Goal: Task Accomplishment & Management: Complete application form

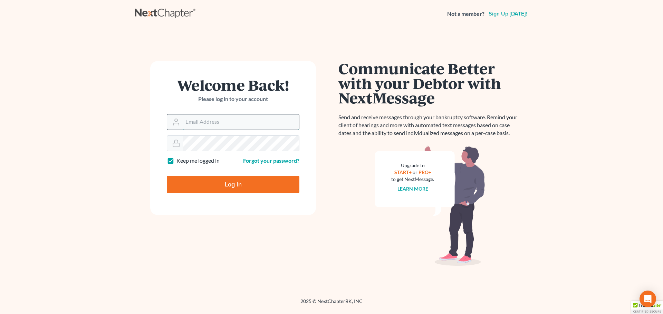
click at [208, 123] on input "Email Address" at bounding box center [241, 122] width 116 height 15
type input "sblack@lawolaw.org"
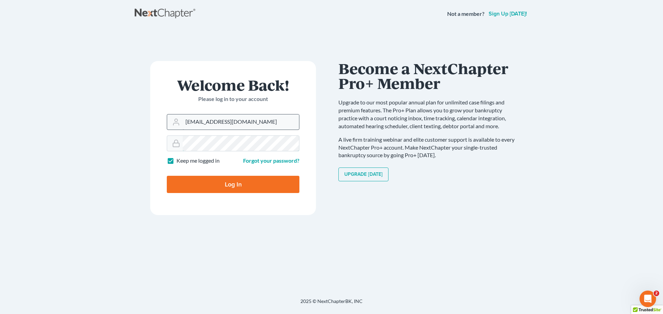
click at [167, 176] on input "Log In" at bounding box center [233, 184] width 133 height 17
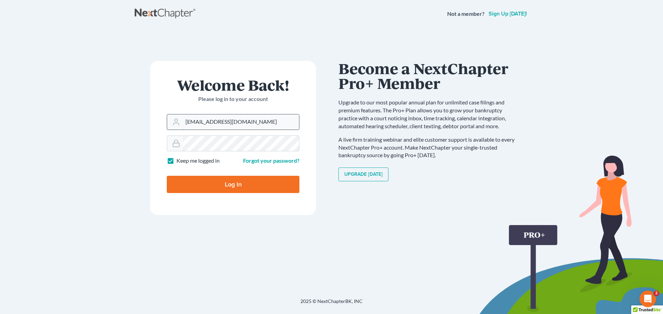
type input "Thinking..."
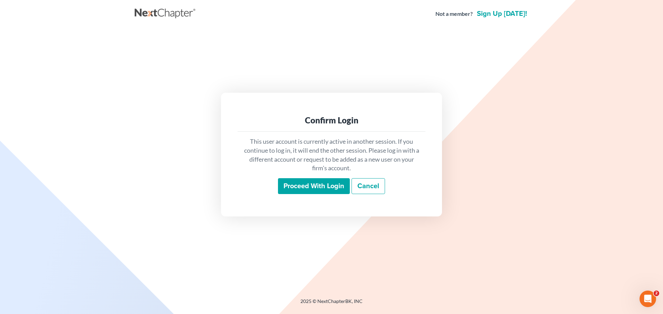
click at [324, 183] on input "Proceed with login" at bounding box center [314, 186] width 72 height 16
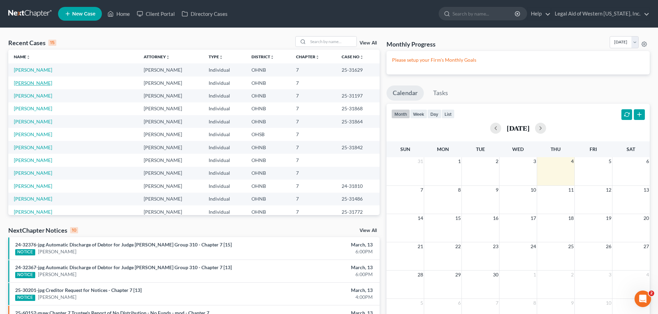
click at [40, 82] on link "[PERSON_NAME]" at bounding box center [33, 83] width 38 height 6
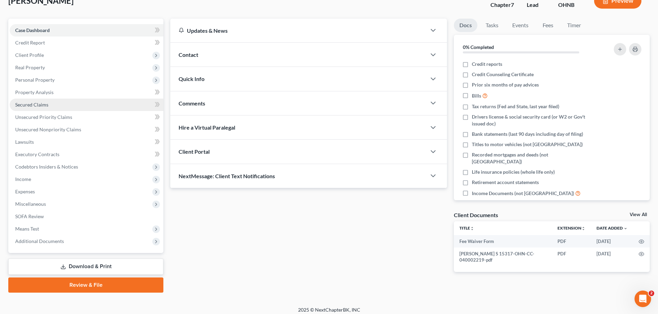
scroll to position [52, 0]
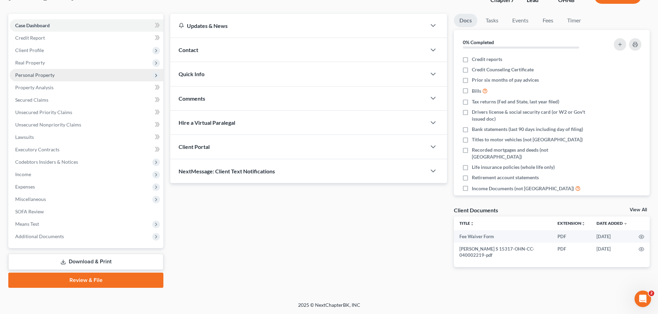
click at [107, 76] on span "Personal Property" at bounding box center [87, 75] width 154 height 12
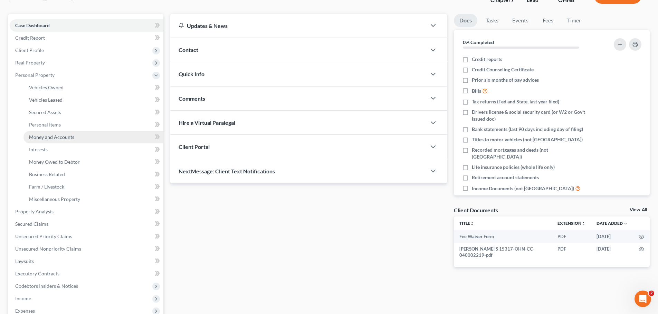
click at [103, 138] on link "Money and Accounts" at bounding box center [93, 137] width 140 height 12
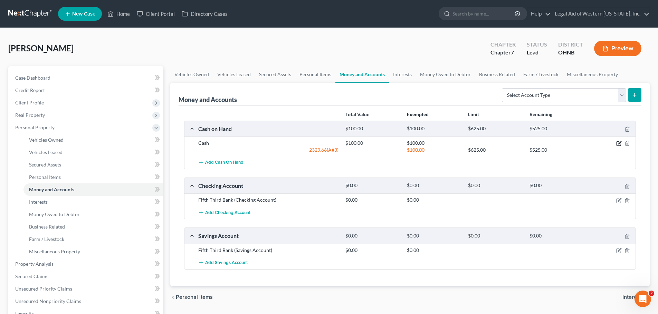
click at [619, 143] on icon "button" at bounding box center [619, 144] width 6 height 6
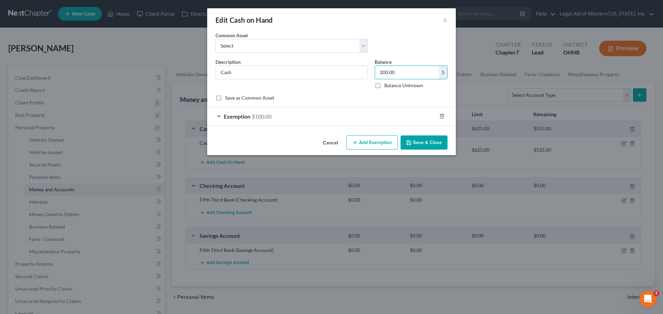
type input "200.00"
click at [372, 117] on div "Exemption $100.00" at bounding box center [321, 116] width 229 height 18
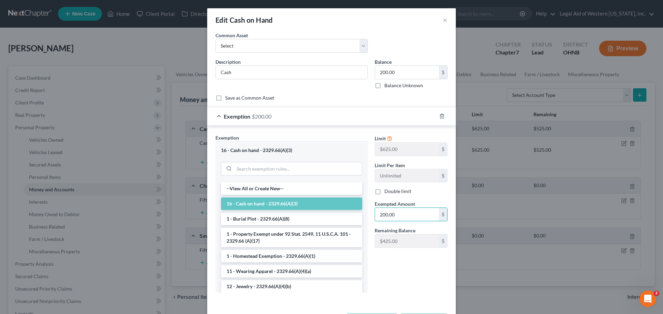
type input "200.00"
click at [489, 254] on div "Edit Cash on Hand × An exemption set must first be selected from the Filing Inf…" at bounding box center [331, 157] width 663 height 314
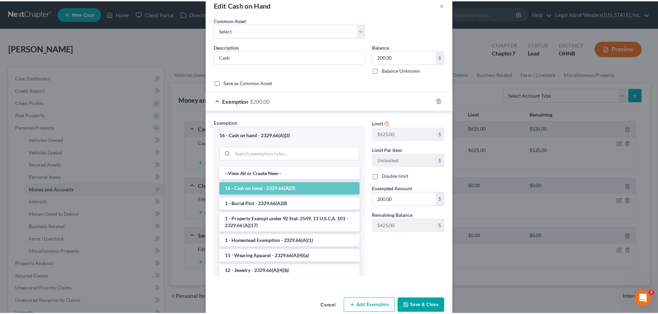
scroll to position [28, 0]
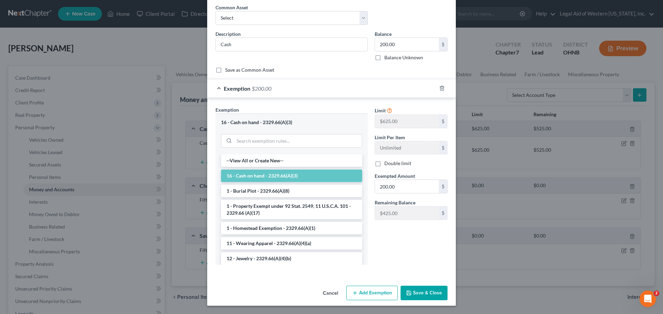
click at [432, 292] on button "Save & Close" at bounding box center [423, 293] width 47 height 14
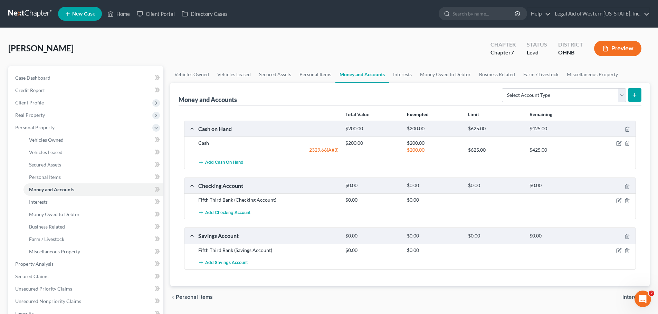
scroll to position [35, 0]
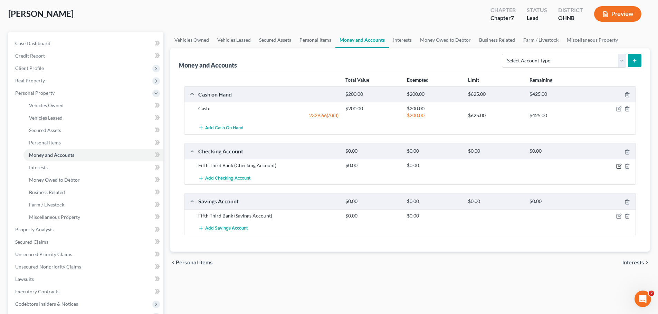
click at [620, 168] on icon "button" at bounding box center [619, 167] width 6 height 6
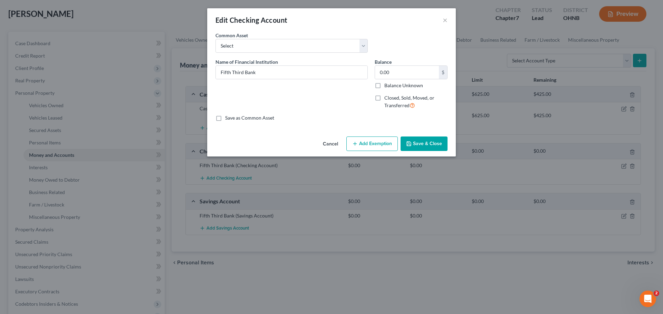
click at [384, 99] on label "Closed, Sold, Moved, or Transferred" at bounding box center [415, 102] width 63 height 15
click at [387, 99] on input "Closed, Sold, Moved, or Transferred" at bounding box center [389, 97] width 4 height 4
checkbox input "true"
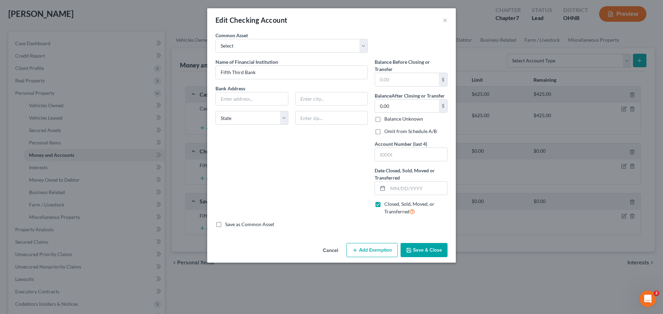
click at [360, 136] on div "Name of Financial Institution * Fifth Third Bank Bank Address State AL AK AR AZ…" at bounding box center [291, 139] width 159 height 163
click at [432, 249] on button "Save & Close" at bounding box center [423, 250] width 47 height 14
click at [410, 191] on input "text" at bounding box center [417, 188] width 59 height 13
click at [624, 29] on div "Edit Checking Account × An exemption set must first be selected from the Filing…" at bounding box center [331, 157] width 663 height 314
click at [412, 186] on input "08/01/" at bounding box center [417, 188] width 59 height 13
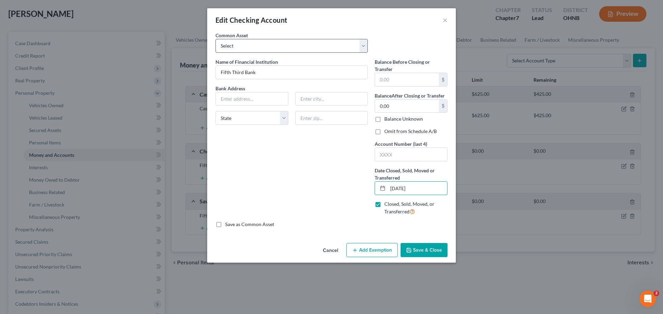
type input "[DATE]"
click at [362, 43] on select "Select Chime Glass City Federal Credit Union Fifth Third Bank University of Tol…" at bounding box center [291, 46] width 152 height 14
select select "2"
click at [215, 39] on select "Select Chime Glass City Federal Credit Union Fifth Third Bank University of Tol…" at bounding box center [291, 46] width 152 height 14
click at [360, 26] on div "Edit Checking Account ×" at bounding box center [331, 19] width 249 height 23
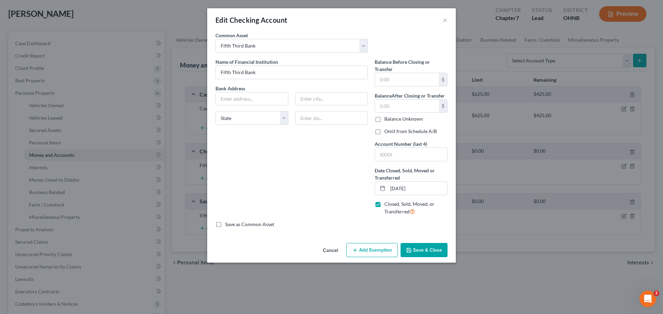
click at [363, 171] on div "Name of Financial Institution * Fifth Third Bank Bank Address State AL AK AR AZ…" at bounding box center [291, 139] width 159 height 163
click at [425, 250] on button "Save & Close" at bounding box center [423, 250] width 47 height 14
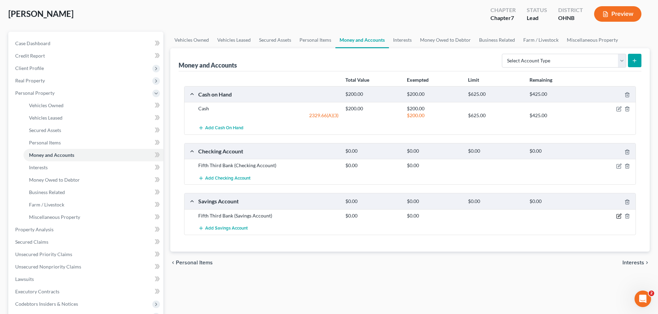
click at [621, 214] on icon "button" at bounding box center [618, 215] width 3 height 3
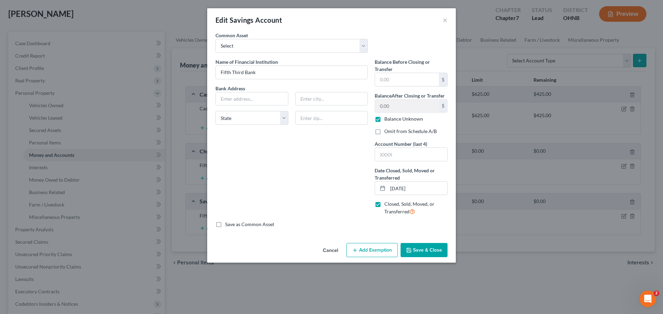
click at [384, 119] on label "Balance Unknown" at bounding box center [403, 119] width 39 height 7
click at [387, 119] on input "Balance Unknown" at bounding box center [389, 118] width 4 height 4
checkbox input "false"
click at [361, 137] on div "Name of Financial Institution * Fifth Third Bank Bank Address State AL AK AR AZ…" at bounding box center [291, 139] width 159 height 163
click at [402, 190] on input "08/03/2025" at bounding box center [417, 188] width 59 height 13
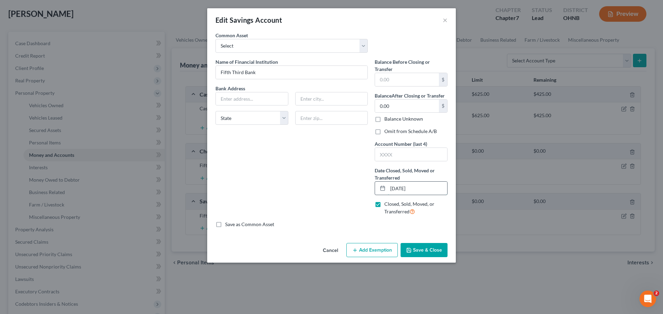
click at [402, 191] on input "08/02/2025" at bounding box center [417, 188] width 59 height 13
click at [403, 189] on input "08/02/20255" at bounding box center [417, 188] width 59 height 13
click at [420, 187] on input "08/25/20255" at bounding box center [417, 188] width 59 height 13
type input "[DATE]"
click at [362, 46] on select "Select Glass City Federal Credit Union Fifth Third Bank Huntington Bank Chase U…" at bounding box center [291, 46] width 152 height 14
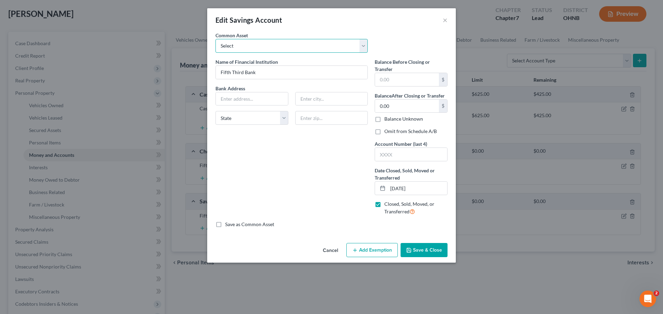
select select "1"
click at [215, 39] on select "Select Glass City Federal Credit Union Fifth Third Bank Huntington Bank Chase U…" at bounding box center [291, 46] width 152 height 14
click at [433, 253] on button "Save & Close" at bounding box center [423, 250] width 47 height 14
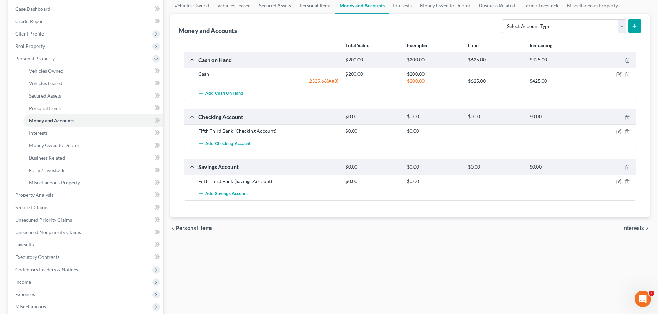
scroll to position [0, 0]
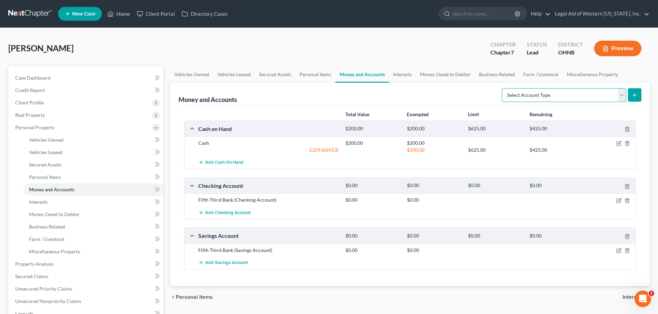
click at [620, 93] on select "Select Account Type Brokerage Cash on Hand Certificates of Deposit Checking Acc…" at bounding box center [564, 95] width 124 height 14
click at [503, 88] on select "Select Account Type Brokerage Cash on Hand Certificates of Deposit Checking Acc…" at bounding box center [564, 95] width 124 height 14
click at [635, 95] on icon "submit" at bounding box center [634, 96] width 6 height 6
click at [620, 95] on select "Select Account Type Brokerage Cash on Hand Certificates of Deposit Checking Acc…" at bounding box center [564, 95] width 124 height 14
click at [503, 88] on select "Select Account Type Brokerage Cash on Hand Certificates of Deposit Checking Acc…" at bounding box center [564, 95] width 124 height 14
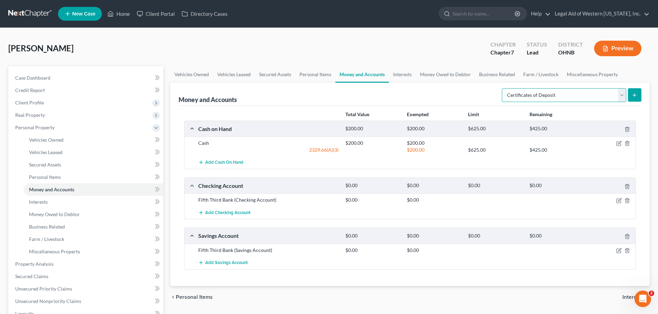
click at [623, 95] on select "Select Account Type Brokerage Cash on Hand Certificates of Deposit Checking Acc…" at bounding box center [564, 95] width 124 height 14
select select "checking"
click at [503, 88] on select "Select Account Type Brokerage Cash on Hand Certificates of Deposit Checking Acc…" at bounding box center [564, 95] width 124 height 14
click at [636, 93] on icon "submit" at bounding box center [634, 96] width 6 height 6
click at [620, 95] on select "Select Account Type Brokerage Cash on Hand Certificates of Deposit Checking Acc…" at bounding box center [564, 95] width 124 height 14
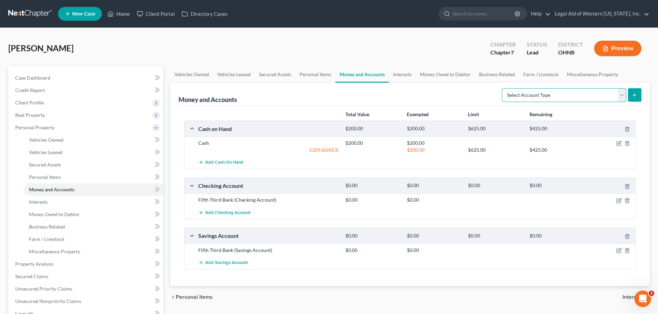
select select "checking"
click at [503, 88] on select "Select Account Type Brokerage Cash on Hand Certificates of Deposit Checking Acc…" at bounding box center [564, 95] width 124 height 14
click at [635, 95] on icon "submit" at bounding box center [634, 96] width 6 height 6
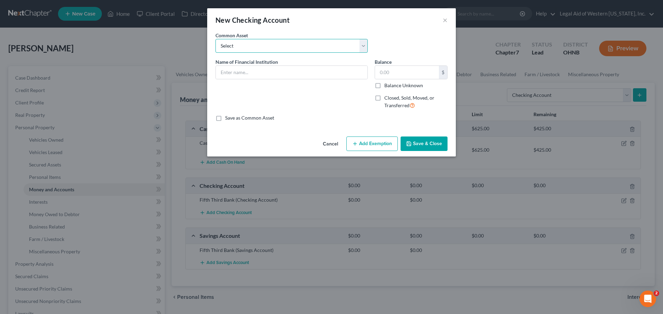
click at [364, 49] on select "Select Chime Glass City Federal Credit Union Fifth Third Bank University of Tol…" at bounding box center [291, 46] width 152 height 14
select select "10"
click at [215, 39] on select "Select Chime Glass City Federal Credit Union Fifth Third Bank University of Tol…" at bounding box center [291, 46] width 152 height 14
type input "Citizens Bank"
click at [362, 48] on select "Select Chime Glass City Federal Credit Union Fifth Third Bank University of Tol…" at bounding box center [291, 46] width 152 height 14
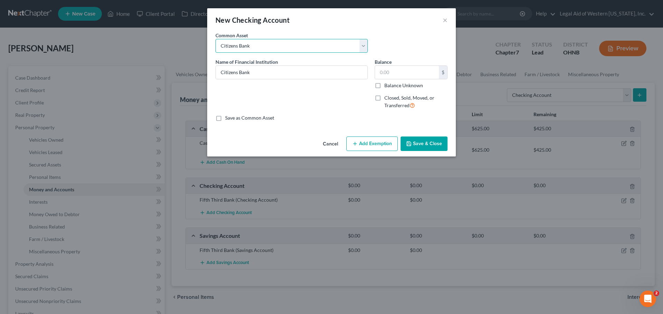
select select "9"
click at [215, 39] on select "Select Chime Glass City Federal Credit Union Fifth Third Bank University of Tol…" at bounding box center [291, 46] width 152 height 14
type input "Huntington Bank"
click at [311, 106] on div "Name of Financial Institution * Huntington Bank" at bounding box center [291, 86] width 159 height 57
click at [406, 71] on input "text" at bounding box center [407, 72] width 64 height 13
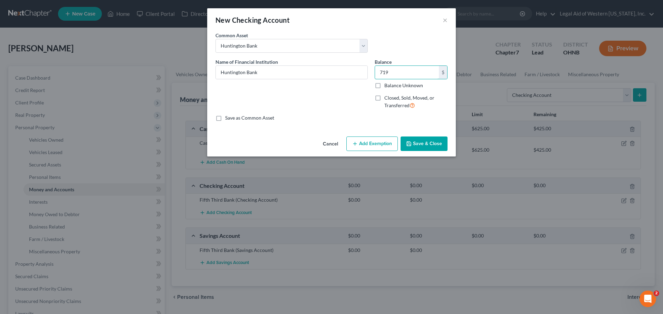
type input "719"
click at [367, 128] on div "An exemption set must first be selected from the Filing Information section. Co…" at bounding box center [331, 83] width 249 height 102
click at [377, 144] on button "Add Exemption" at bounding box center [371, 144] width 51 height 14
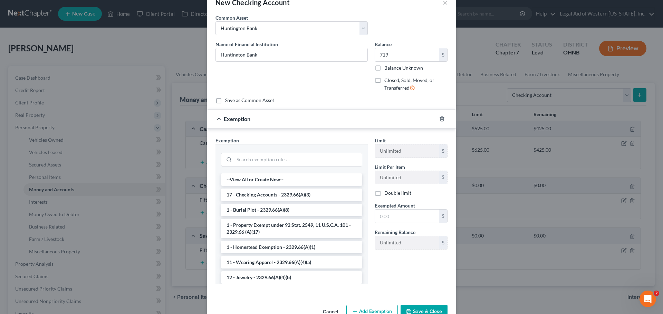
scroll to position [35, 0]
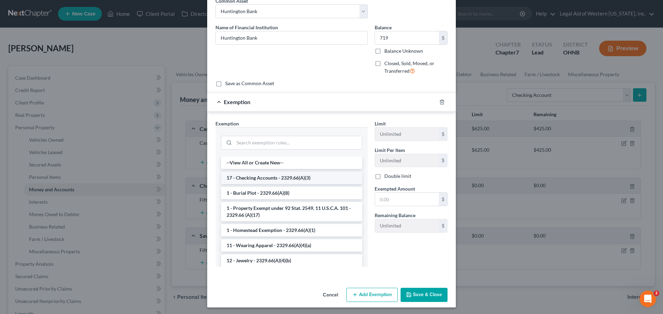
click at [316, 175] on li "17 - Checking Accounts - 2329.66(A)(3)" at bounding box center [291, 178] width 141 height 12
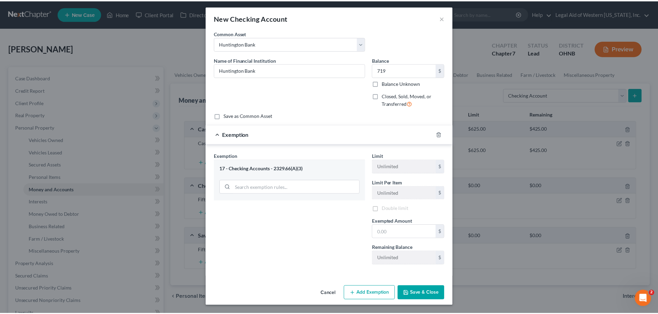
scroll to position [3, 0]
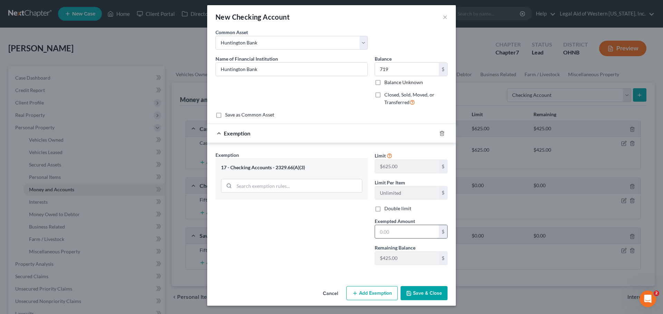
click at [402, 233] on input "text" at bounding box center [407, 231] width 64 height 13
type input "425.00"
click at [413, 293] on button "Save & Close" at bounding box center [423, 293] width 47 height 14
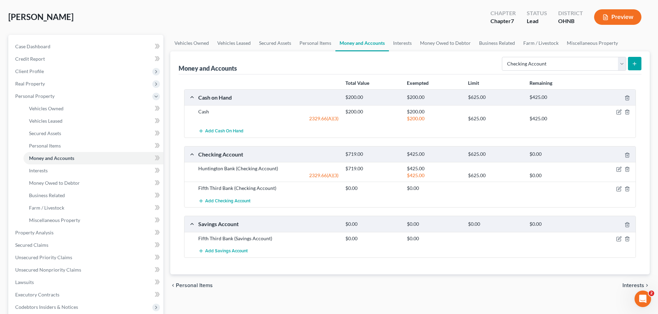
scroll to position [35, 0]
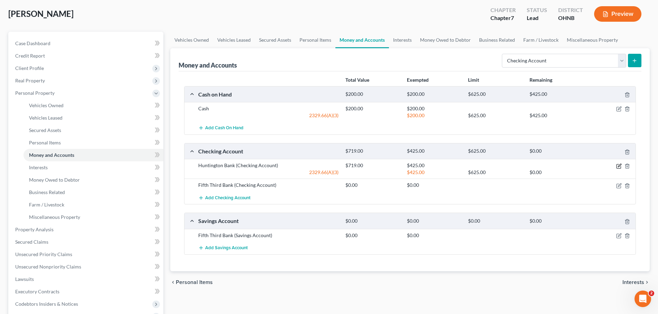
click at [619, 166] on icon "button" at bounding box center [619, 167] width 6 height 6
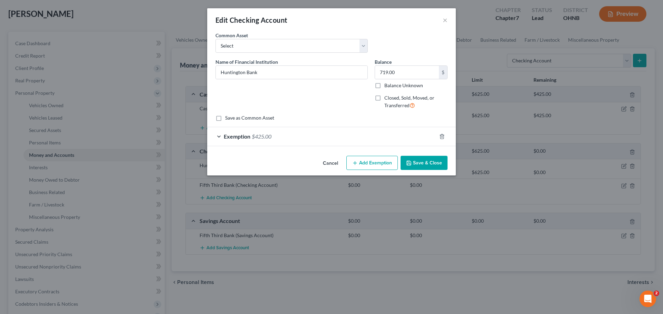
click at [219, 134] on div "Exemption $425.00" at bounding box center [321, 136] width 229 height 18
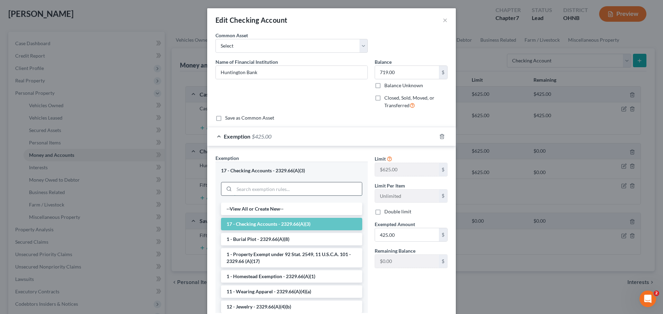
click at [267, 188] on input "search" at bounding box center [298, 189] width 128 height 13
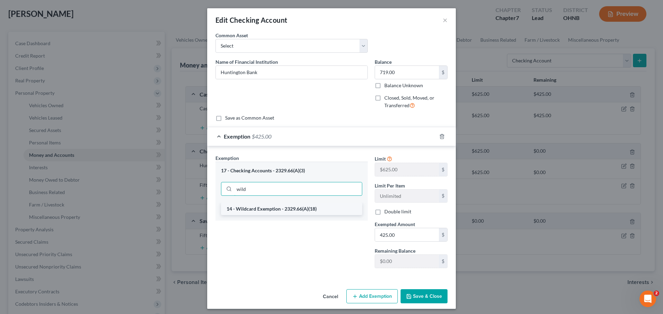
type input "wild"
click at [283, 211] on li "14 - Wildcard Exemption - 2329.66(A)(18)" at bounding box center [291, 209] width 141 height 12
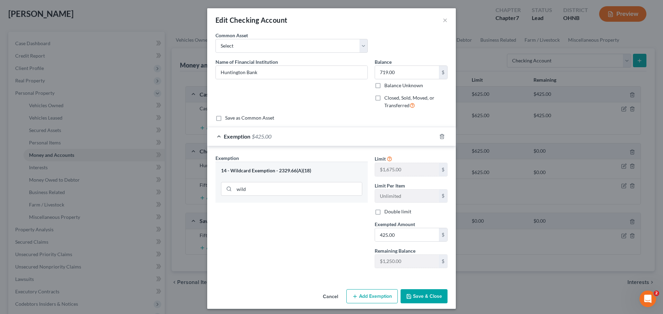
click at [316, 229] on div "Exemption Set must be selected for CA. Exemption * 14 - Wildcard Exemption - 23…" at bounding box center [291, 214] width 159 height 119
drag, startPoint x: 368, startPoint y: 14, endPoint x: 396, endPoint y: 47, distance: 43.3
click at [396, 47] on div "Edit Checking Account × An exemption set must first be selected from the Filing…" at bounding box center [331, 158] width 249 height 301
type input "294.00"
click at [350, 246] on div "Exemption Set must be selected for CA. Exemption * 14 - Wildcard Exemption - 23…" at bounding box center [291, 214] width 159 height 119
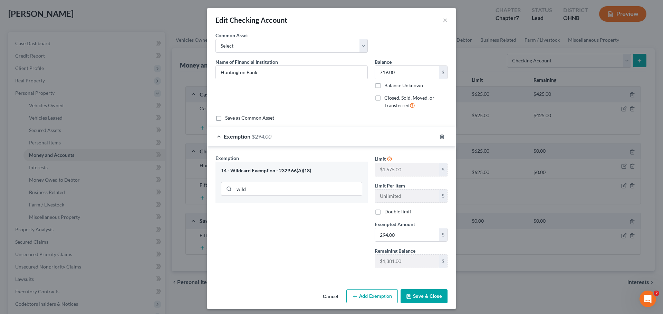
click at [417, 297] on button "Save & Close" at bounding box center [423, 297] width 47 height 14
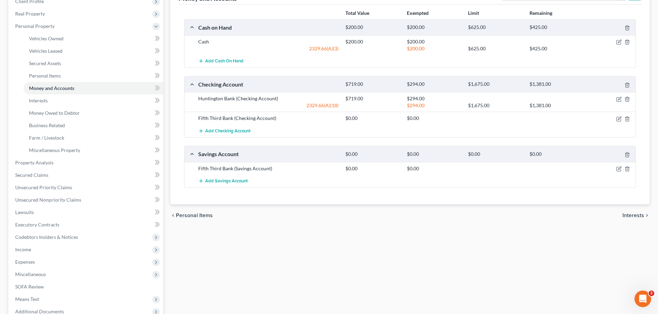
scroll to position [104, 0]
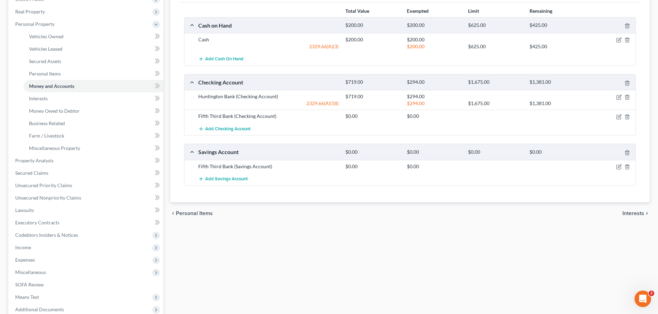
click at [634, 214] on span "Interests" at bounding box center [633, 214] width 22 height 6
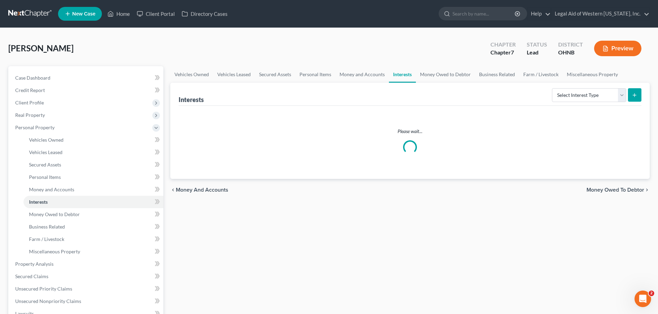
click at [632, 191] on span "Money Owed to Debtor" at bounding box center [615, 190] width 58 height 6
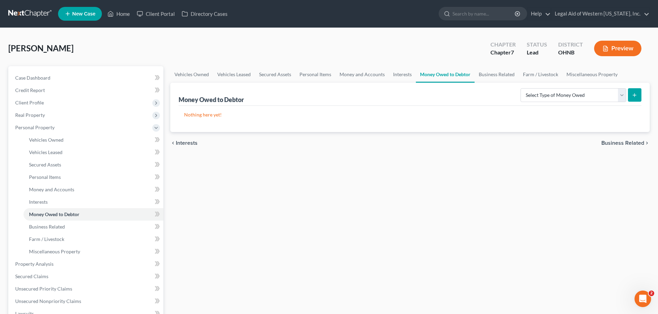
click at [630, 145] on span "Business Related" at bounding box center [622, 143] width 43 height 6
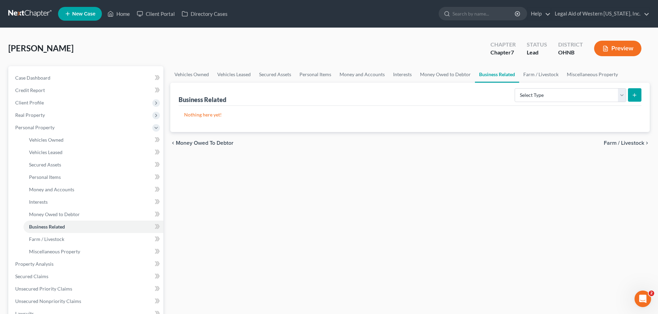
click at [632, 143] on span "Farm / Livestock" at bounding box center [623, 143] width 40 height 6
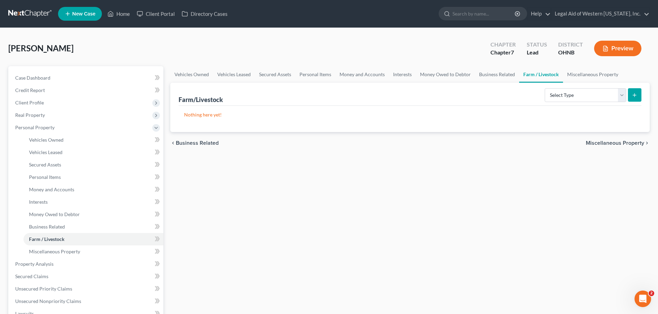
click at [621, 143] on span "Miscellaneous Property" at bounding box center [614, 143] width 58 height 6
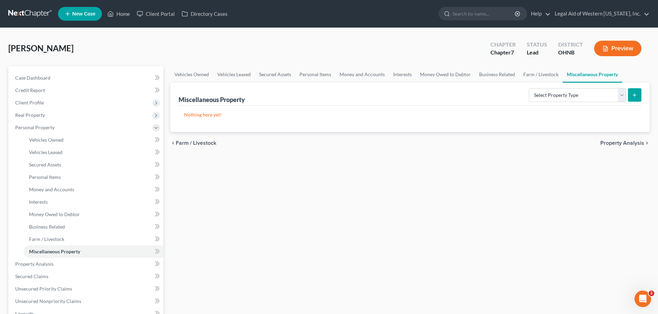
click at [623, 146] on span "Property Analysis" at bounding box center [622, 143] width 44 height 6
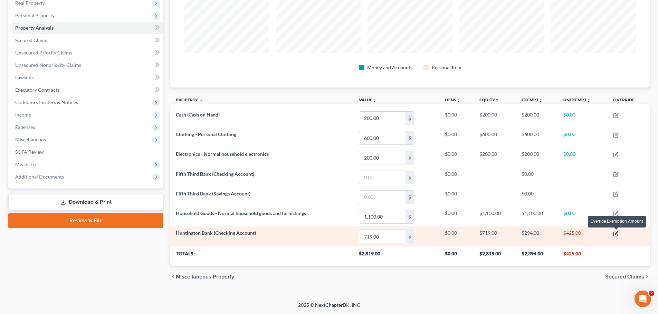
click at [617, 234] on icon "button" at bounding box center [616, 234] width 6 height 6
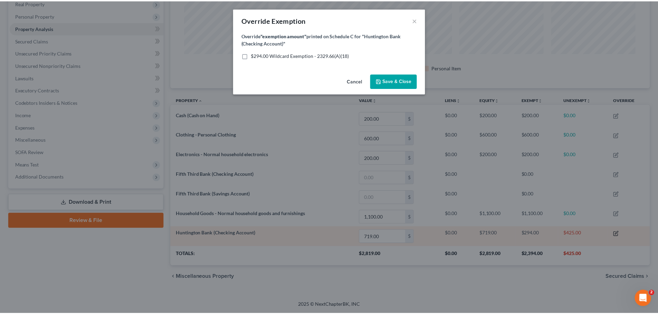
scroll to position [134, 483]
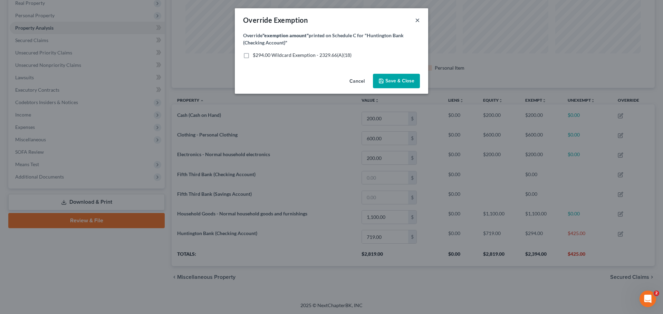
click at [416, 22] on button "×" at bounding box center [417, 20] width 5 height 8
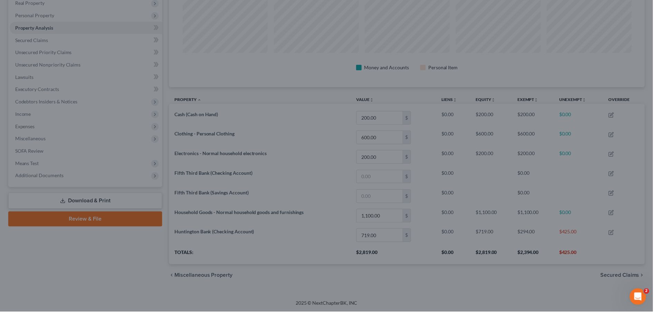
scroll to position [345019, 344674]
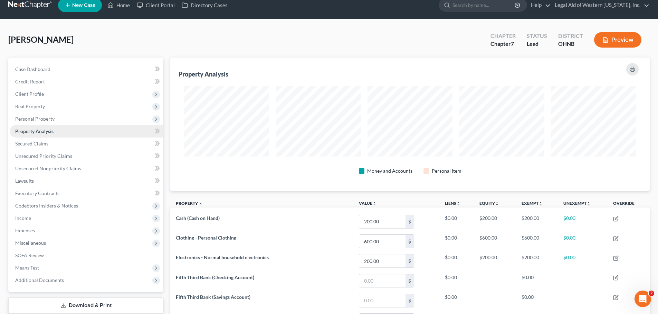
click at [76, 130] on link "Property Analysis" at bounding box center [87, 131] width 154 height 12
click at [76, 132] on link "Property Analysis" at bounding box center [87, 131] width 154 height 12
click at [39, 128] on link "Property Analysis" at bounding box center [87, 131] width 154 height 12
click at [42, 119] on span "Personal Property" at bounding box center [34, 119] width 39 height 6
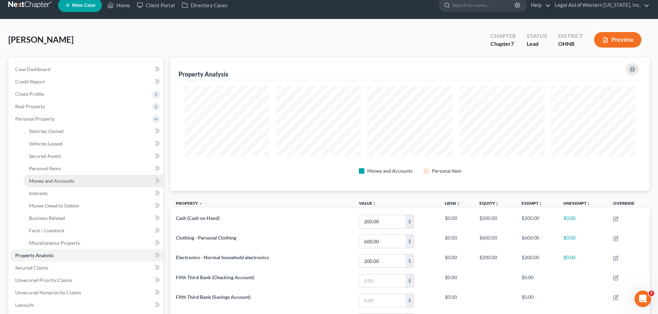
click at [59, 180] on span "Money and Accounts" at bounding box center [51, 181] width 45 height 6
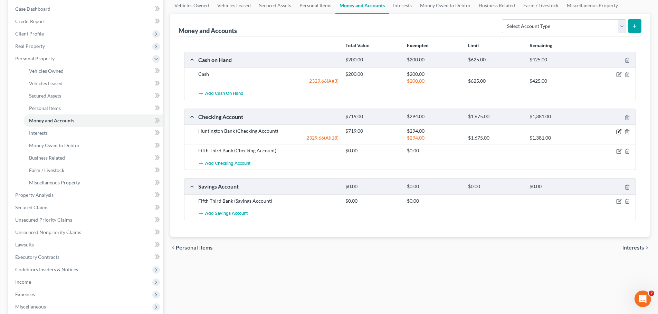
click at [619, 131] on icon "button" at bounding box center [619, 132] width 6 height 6
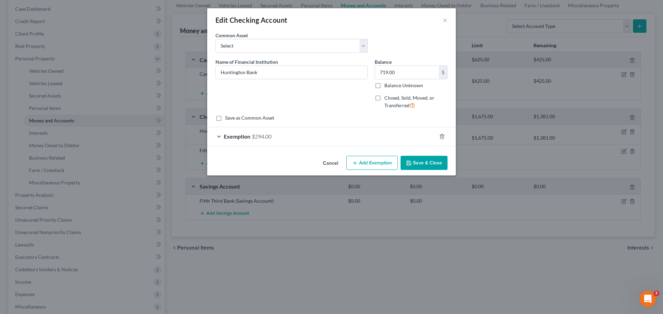
click at [220, 135] on div "Exemption $294.00" at bounding box center [321, 136] width 229 height 18
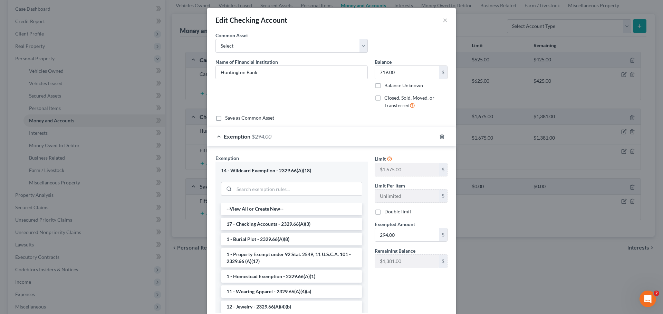
click at [217, 134] on div "Exemption $294.00" at bounding box center [321, 136] width 229 height 18
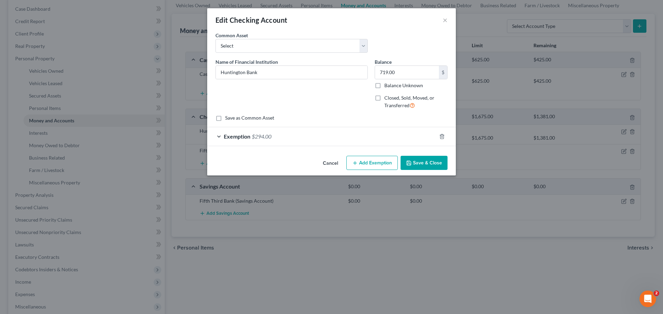
click at [386, 162] on button "Add Exemption" at bounding box center [371, 163] width 51 height 14
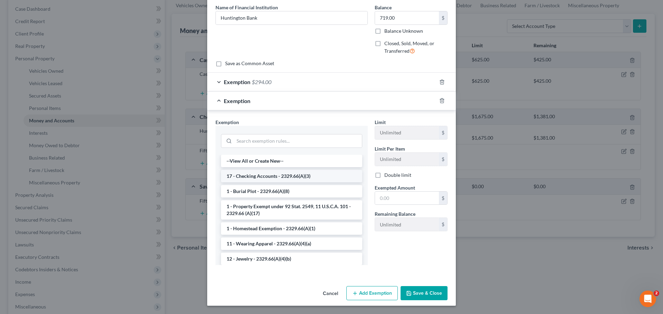
click at [325, 179] on li "17 - Checking Accounts - 2329.66(A)(3)" at bounding box center [291, 176] width 141 height 12
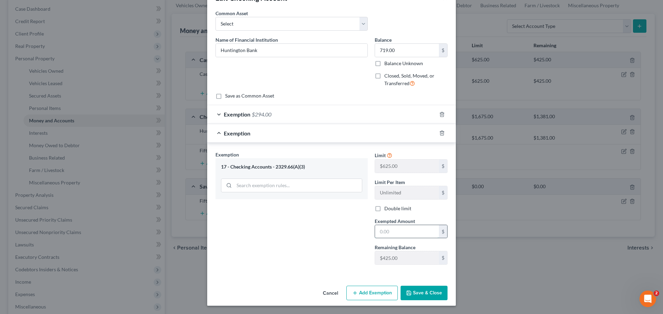
click at [392, 227] on input "text" at bounding box center [407, 231] width 64 height 13
type input "425.00"
click at [417, 294] on button "Save & Close" at bounding box center [423, 293] width 47 height 14
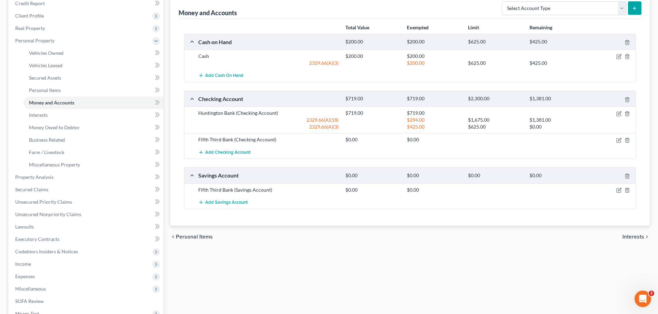
scroll to position [104, 0]
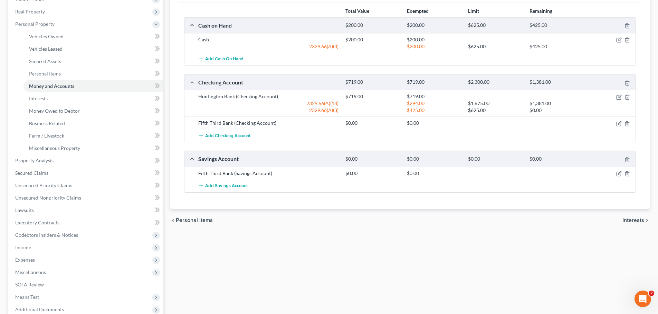
click at [637, 222] on span "Interests" at bounding box center [633, 221] width 22 height 6
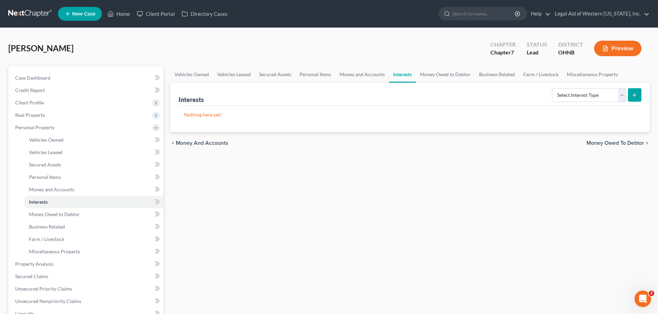
click at [634, 144] on span "Money Owed to Debtor" at bounding box center [615, 143] width 58 height 6
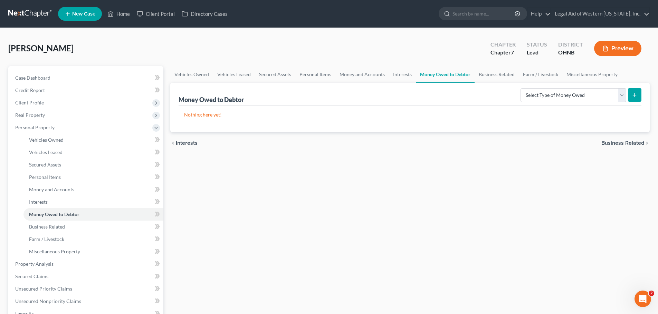
click at [635, 143] on span "Business Related" at bounding box center [622, 143] width 43 height 6
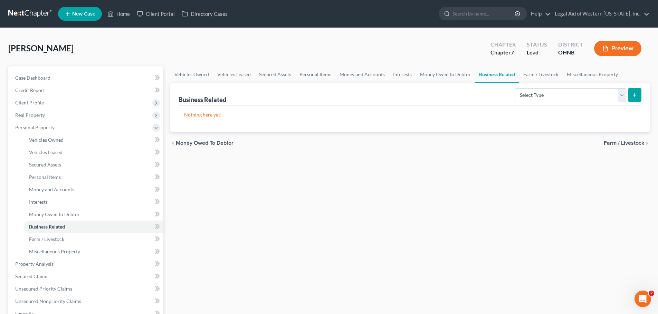
click at [633, 144] on span "Farm / Livestock" at bounding box center [623, 143] width 40 height 6
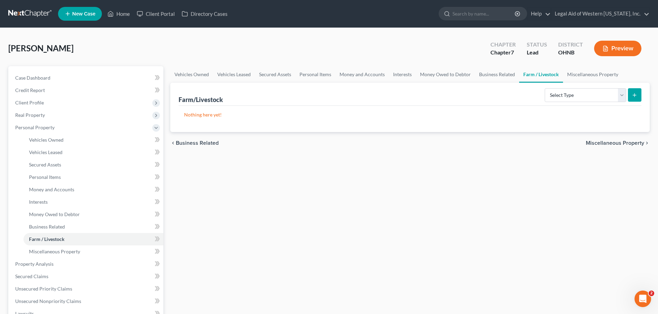
click at [632, 146] on span "Miscellaneous Property" at bounding box center [614, 143] width 58 height 6
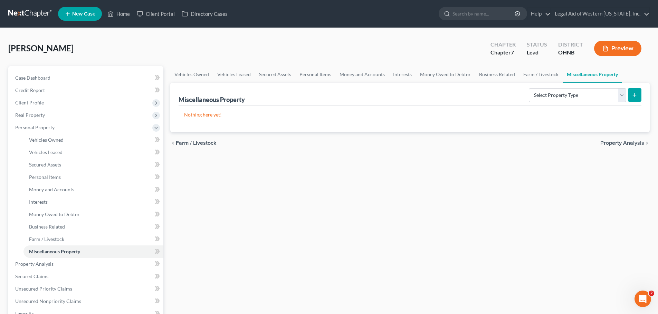
click at [632, 144] on span "Property Analysis" at bounding box center [622, 143] width 44 height 6
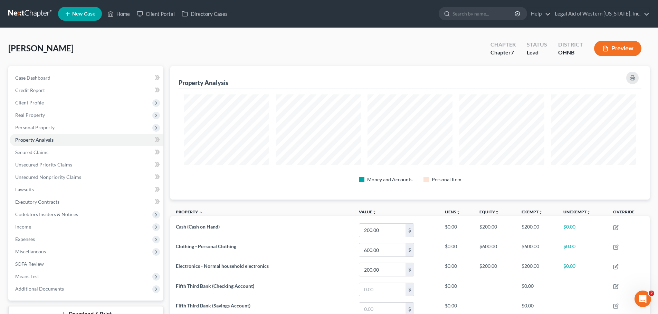
scroll to position [134, 479]
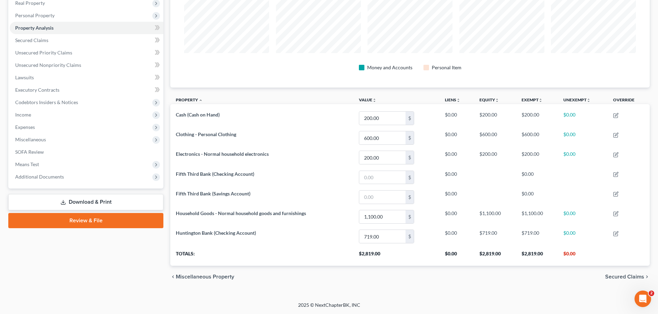
click at [609, 276] on span "Secured Claims" at bounding box center [624, 277] width 39 height 6
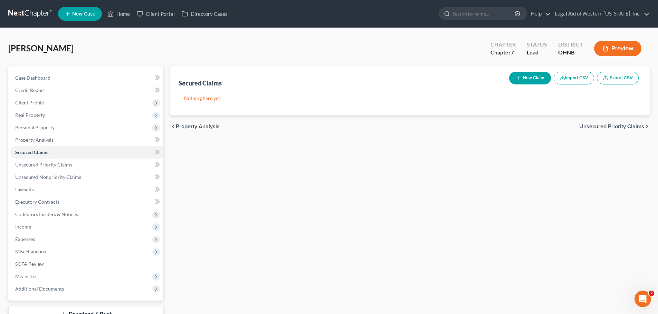
click at [621, 126] on span "Unsecured Priority Claims" at bounding box center [611, 127] width 65 height 6
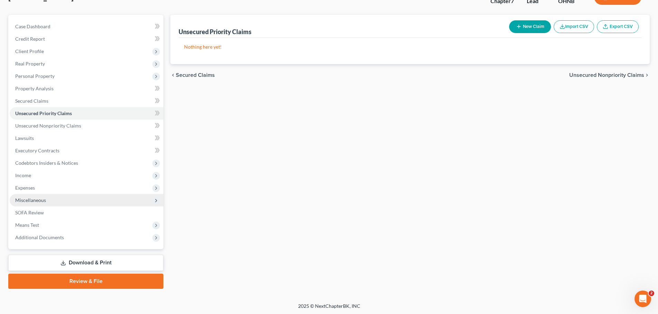
scroll to position [52, 0]
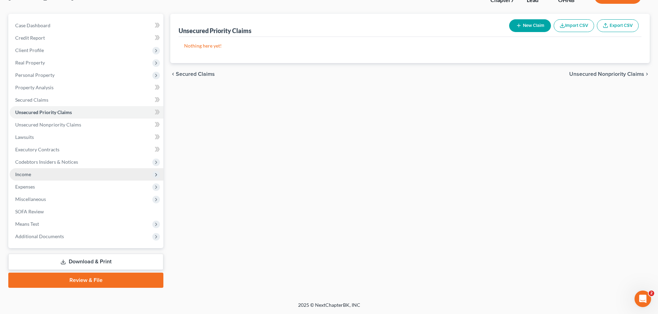
click at [91, 172] on span "Income" at bounding box center [87, 174] width 154 height 12
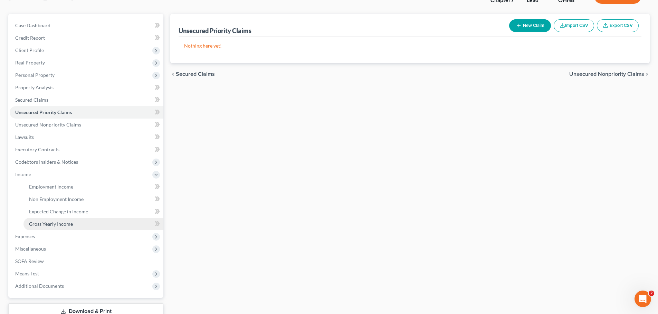
click at [78, 225] on link "Gross Yearly Income" at bounding box center [93, 224] width 140 height 12
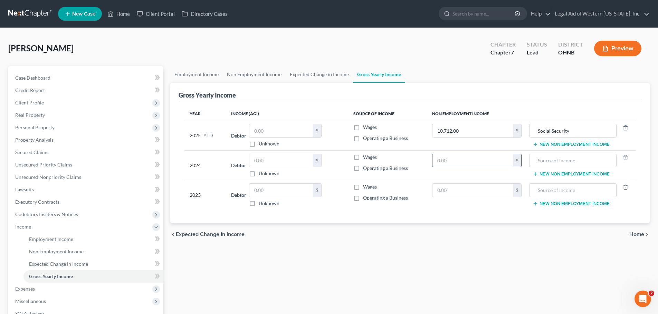
click at [453, 159] on input "text" at bounding box center [472, 160] width 80 height 13
type input "15,672.00"
click at [586, 160] on input "text" at bounding box center [572, 160] width 79 height 13
type input "Social Security"
click at [479, 186] on input "text" at bounding box center [472, 190] width 80 height 13
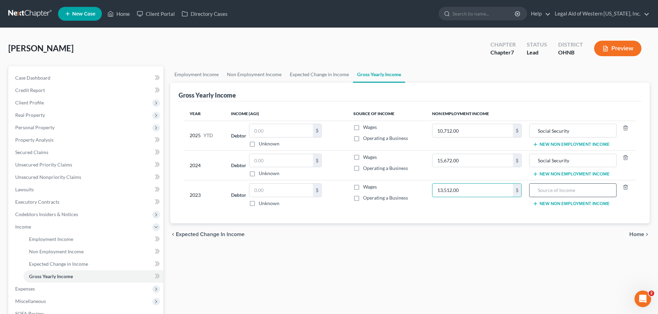
type input "13,512.00"
click at [547, 191] on input "text" at bounding box center [572, 190] width 79 height 13
type input "Social Security"
click at [549, 239] on div "chevron_left Expected Change in Income Home chevron_right" at bounding box center [409, 235] width 479 height 22
click at [631, 235] on span "Home" at bounding box center [636, 235] width 15 height 6
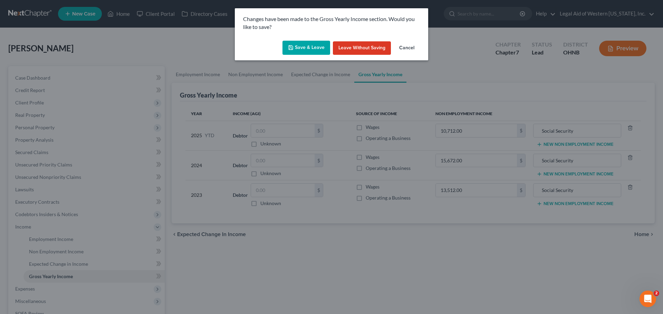
click at [317, 48] on button "Save & Leave" at bounding box center [306, 48] width 48 height 14
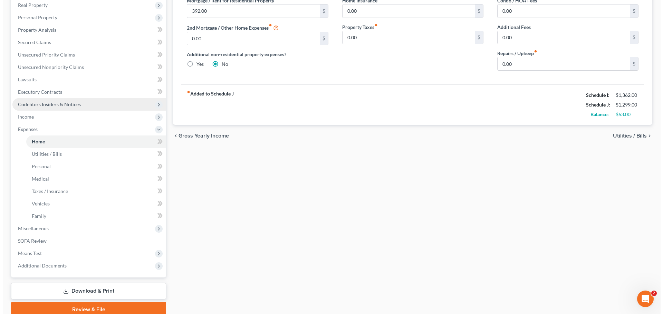
scroll to position [138, 0]
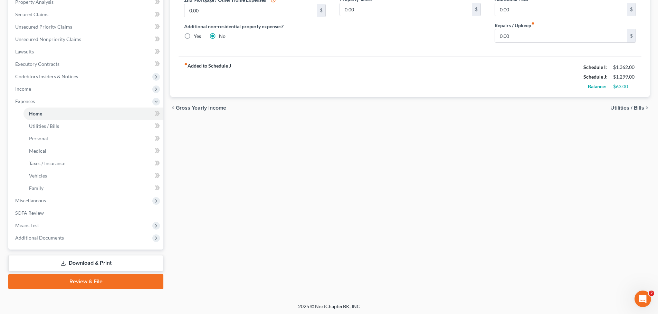
click at [115, 264] on link "Download & Print" at bounding box center [85, 263] width 155 height 16
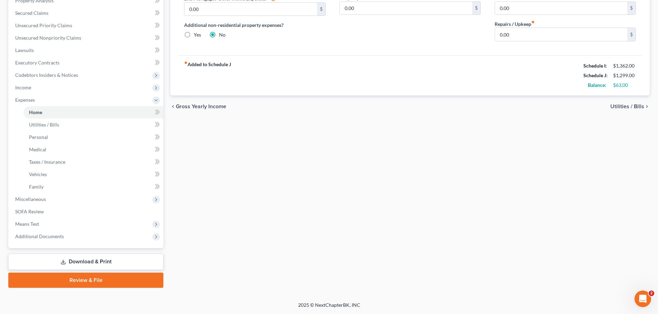
click at [115, 264] on link "Download & Print" at bounding box center [85, 262] width 155 height 16
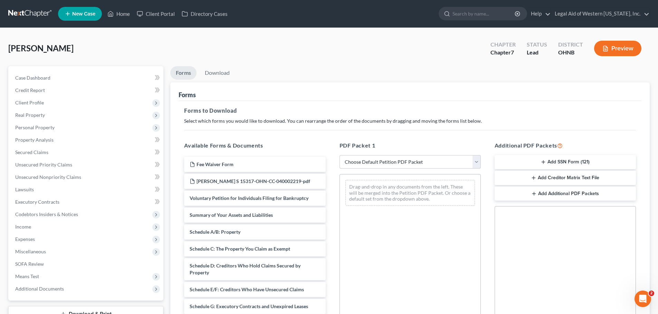
click at [476, 160] on select "Choose Default Petition PDF Packet Complete Bankruptcy Petition (all forms and …" at bounding box center [409, 162] width 141 height 14
select select "0"
click at [339, 155] on select "Choose Default Petition PDF Packet Complete Bankruptcy Petition (all forms and …" at bounding box center [409, 162] width 141 height 14
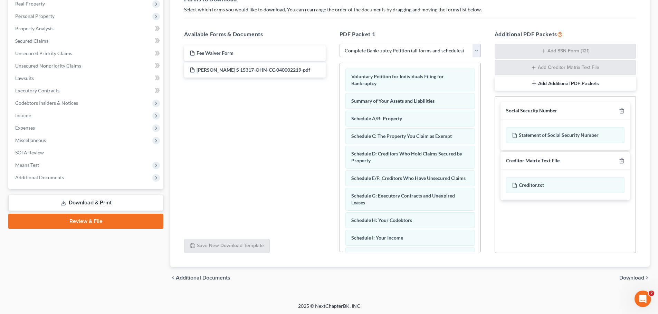
scroll to position [113, 0]
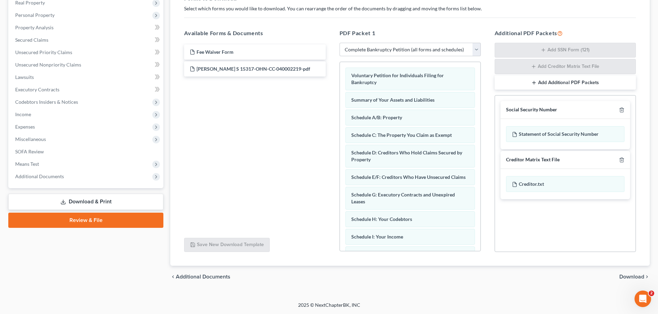
click at [625, 276] on span "Download" at bounding box center [631, 277] width 25 height 6
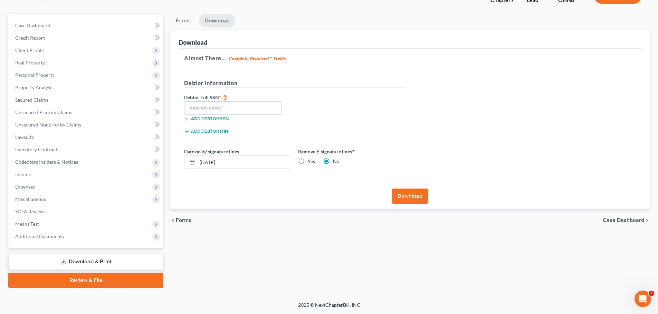
scroll to position [52, 0]
click at [415, 196] on button "Download" at bounding box center [410, 196] width 36 height 15
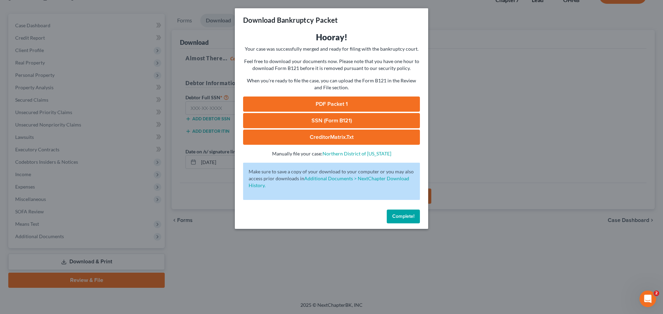
click at [388, 105] on link "PDF Packet 1" at bounding box center [331, 104] width 177 height 15
click at [412, 216] on span "Complete!" at bounding box center [403, 217] width 22 height 6
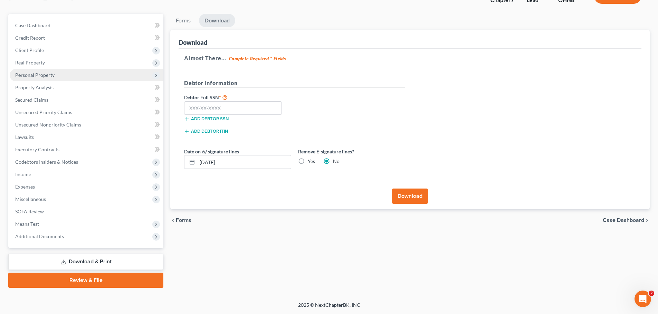
click at [67, 76] on span "Personal Property" at bounding box center [87, 75] width 154 height 12
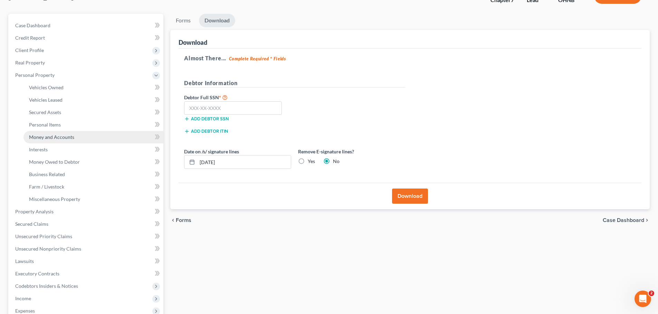
click at [83, 136] on link "Money and Accounts" at bounding box center [93, 137] width 140 height 12
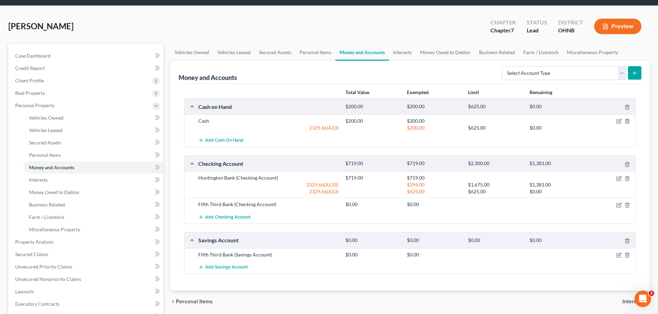
scroll to position [35, 0]
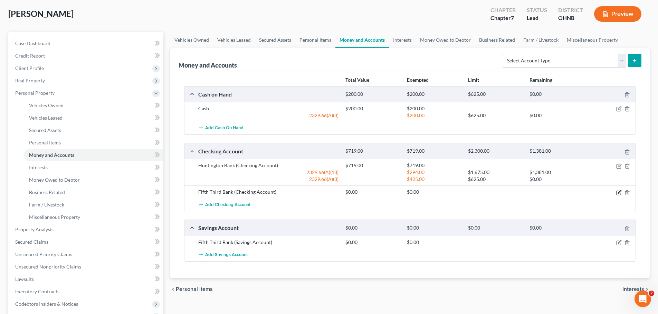
click at [618, 192] on icon "button" at bounding box center [619, 193] width 6 height 6
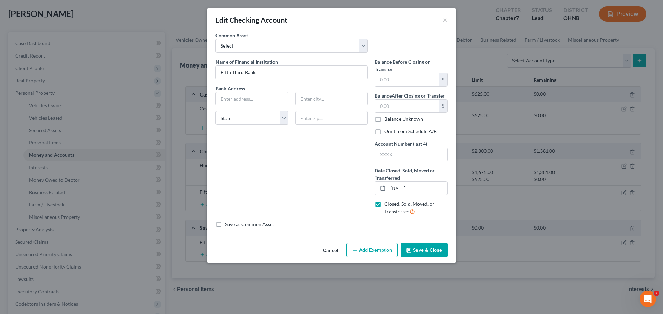
click at [384, 132] on label "Omit from Schedule A/B" at bounding box center [410, 131] width 52 height 7
click at [387, 132] on input "Omit from Schedule A/B" at bounding box center [389, 130] width 4 height 4
checkbox input "true"
click at [424, 249] on button "Save & Close" at bounding box center [423, 250] width 47 height 14
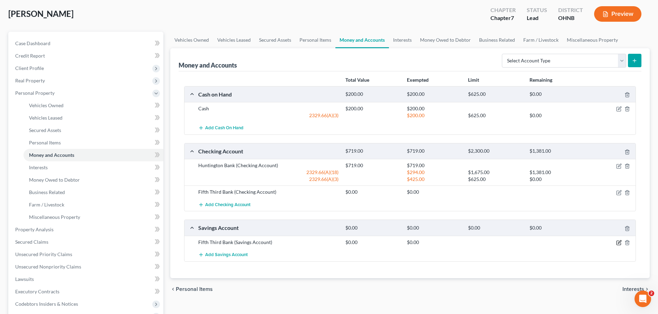
click at [618, 241] on icon "button" at bounding box center [618, 243] width 4 height 4
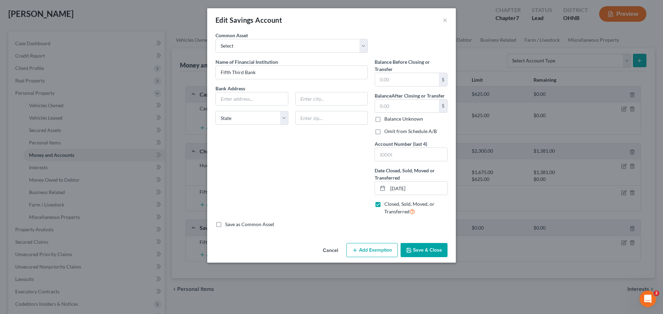
click at [384, 133] on label "Omit from Schedule A/B" at bounding box center [410, 131] width 52 height 7
click at [387, 133] on input "Omit from Schedule A/B" at bounding box center [389, 130] width 4 height 4
checkbox input "true"
click at [425, 253] on button "Save & Close" at bounding box center [423, 250] width 47 height 14
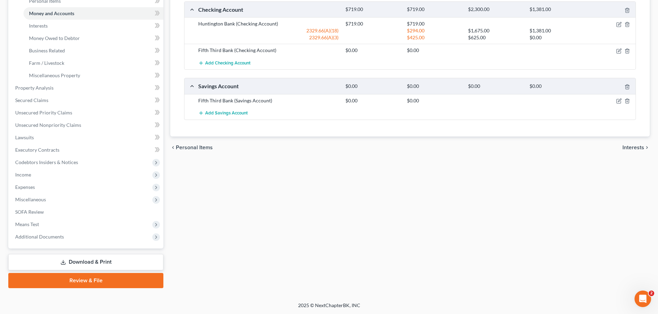
scroll to position [177, 0]
click at [131, 261] on link "Download & Print" at bounding box center [85, 262] width 155 height 16
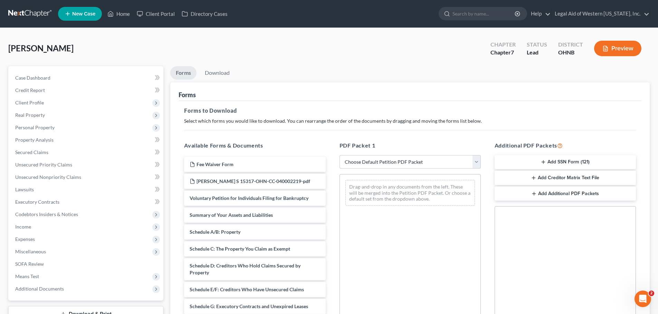
click at [477, 160] on select "Choose Default Petition PDF Packet Complete Bankruptcy Petition (all forms and …" at bounding box center [409, 162] width 141 height 14
select select "0"
click at [339, 155] on select "Choose Default Petition PDF Packet Complete Bankruptcy Petition (all forms and …" at bounding box center [409, 162] width 141 height 14
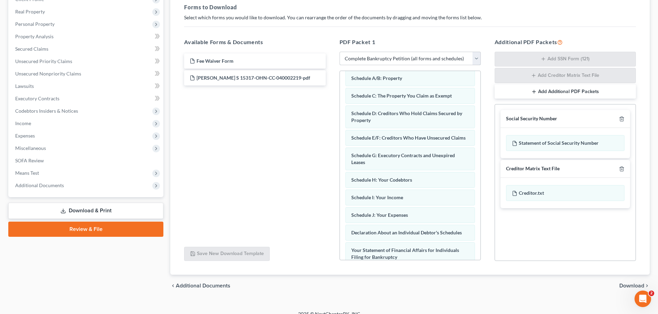
scroll to position [138, 0]
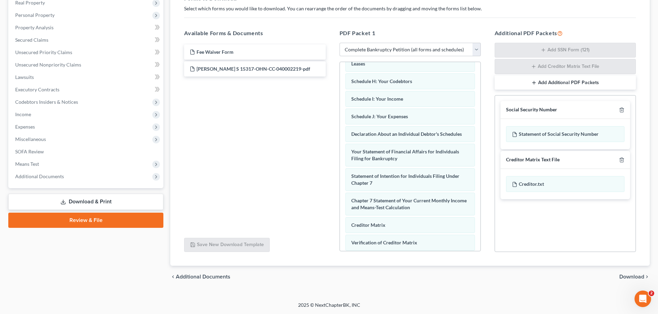
click at [624, 277] on span "Download" at bounding box center [631, 277] width 25 height 6
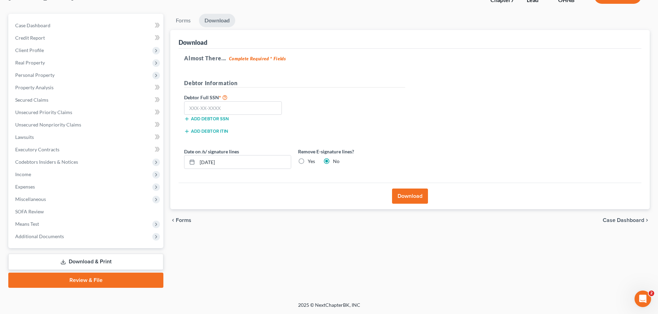
click at [410, 194] on button "Download" at bounding box center [410, 196] width 36 height 15
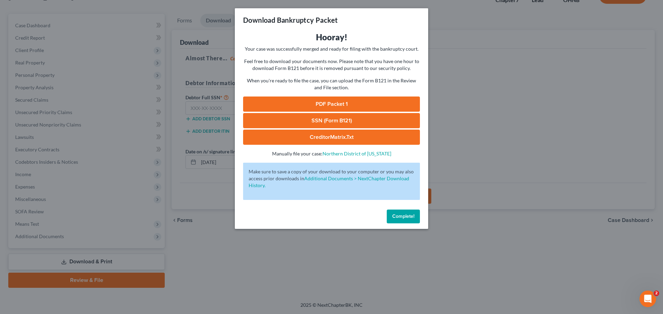
click at [363, 106] on link "PDF Packet 1" at bounding box center [331, 104] width 177 height 15
click at [413, 217] on span "Complete!" at bounding box center [403, 217] width 22 height 6
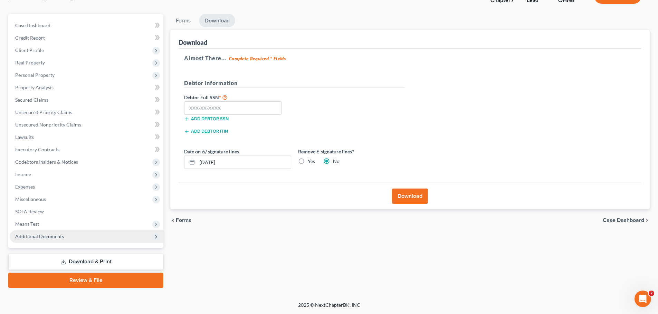
click at [119, 236] on span "Additional Documents" at bounding box center [87, 237] width 154 height 12
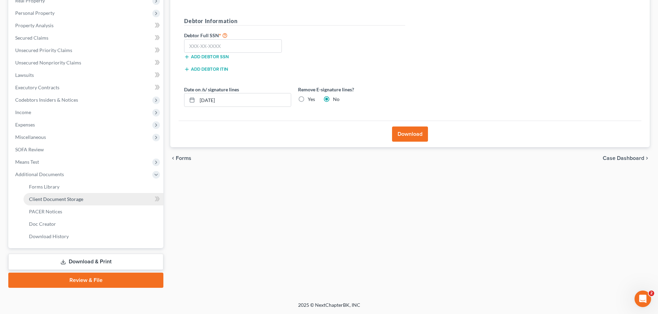
click at [122, 201] on link "Client Document Storage" at bounding box center [93, 199] width 140 height 12
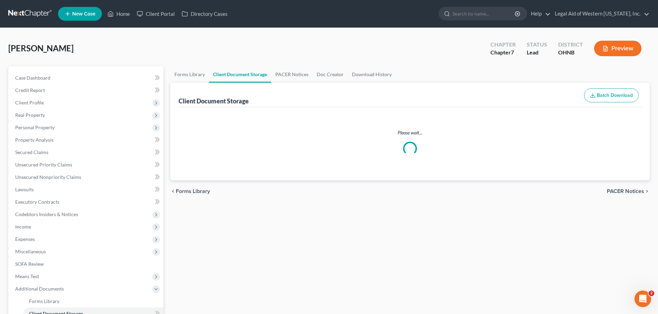
select select "5"
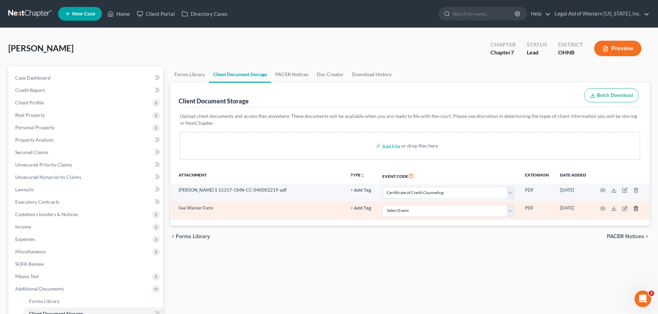
click at [635, 208] on line "button" at bounding box center [635, 208] width 0 height 1
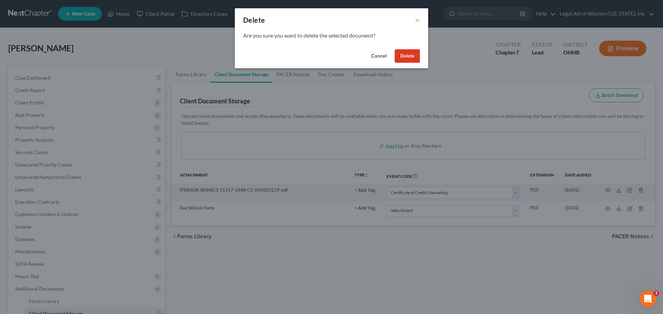
click at [411, 53] on button "Delete" at bounding box center [407, 56] width 25 height 14
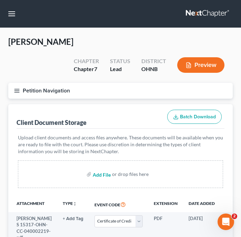
select select "5"
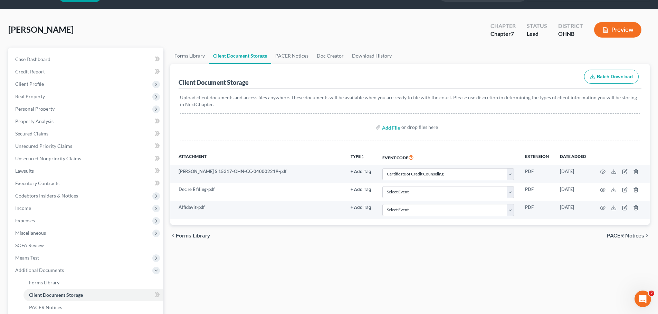
scroll to position [35, 0]
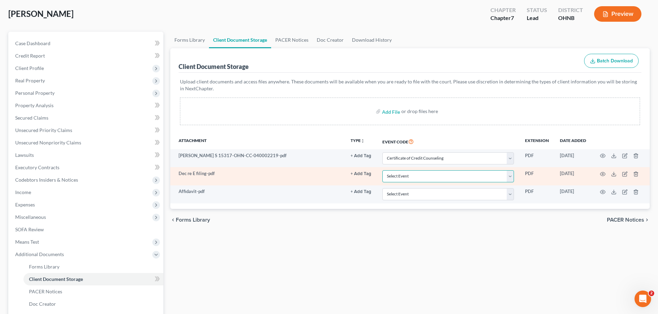
click at [509, 177] on select "Select Event 20 Largest Unsecured Creditors Amended List of Creditors (Fee) Ame…" at bounding box center [448, 177] width 132 height 12
select select "16"
click at [382, 171] on select "Select Event 20 Largest Unsecured Creditors Amended List of Creditors (Fee) Ame…" at bounding box center [448, 177] width 132 height 12
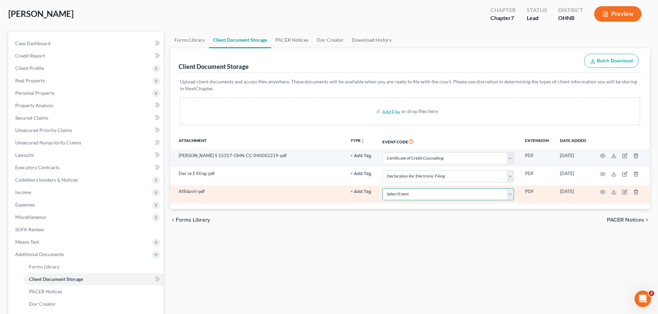
click at [510, 194] on select "Select Event 20 Largest Unsecured Creditors Amended List of Creditors (Fee) Ame…" at bounding box center [448, 194] width 132 height 12
select select "20"
click at [382, 188] on select "Select Event 20 Largest Unsecured Creditors Amended List of Creditors (Fee) Ame…" at bounding box center [448, 194] width 132 height 12
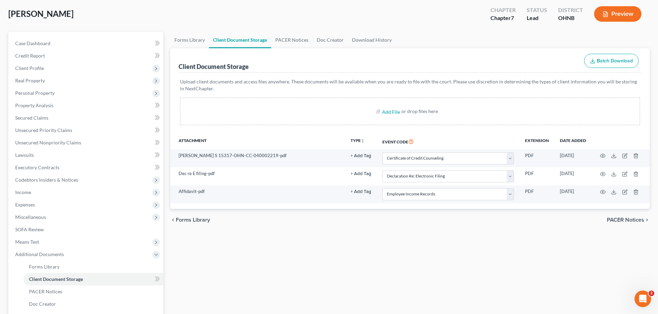
click at [460, 238] on div "Forms Library Client Document Storage PACER Notices Doc Creator Download Histor…" at bounding box center [410, 200] width 486 height 337
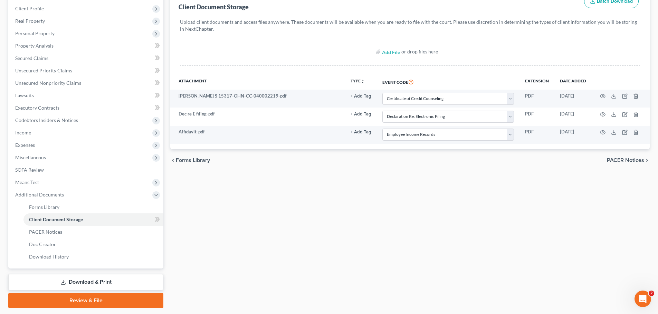
scroll to position [115, 0]
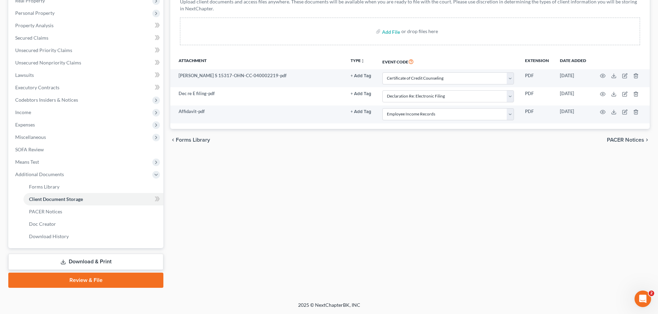
click at [93, 284] on link "Review & File" at bounding box center [85, 280] width 155 height 15
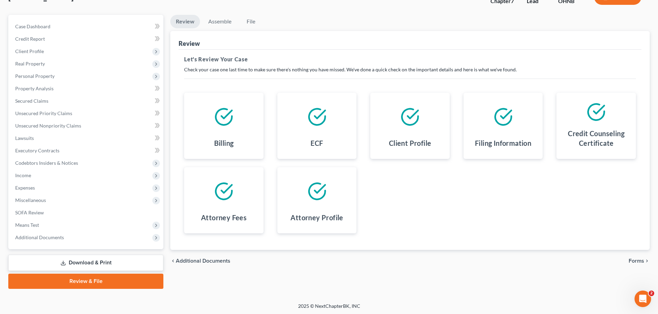
scroll to position [52, 0]
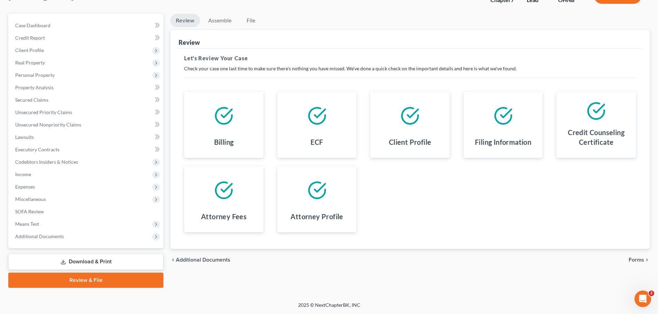
click at [637, 261] on span "Forms" at bounding box center [636, 260] width 16 height 6
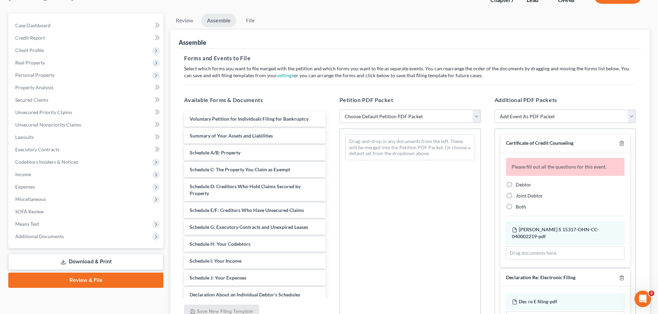
click at [475, 114] on select "Choose Default Petition PDF Packet Complete Bankruptcy Petition (all forms and …" at bounding box center [409, 117] width 141 height 14
select select "0"
click at [339, 110] on select "Choose Default Petition PDF Packet Complete Bankruptcy Petition (all forms and …" at bounding box center [409, 117] width 141 height 14
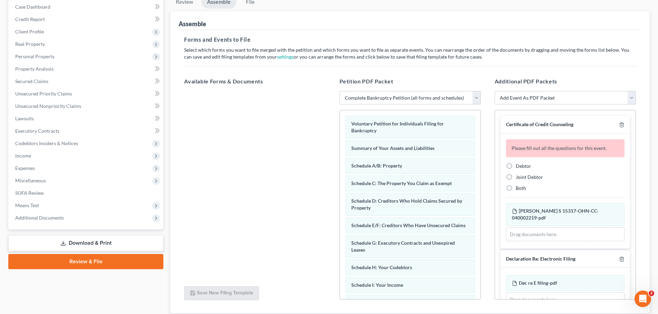
scroll to position [87, 0]
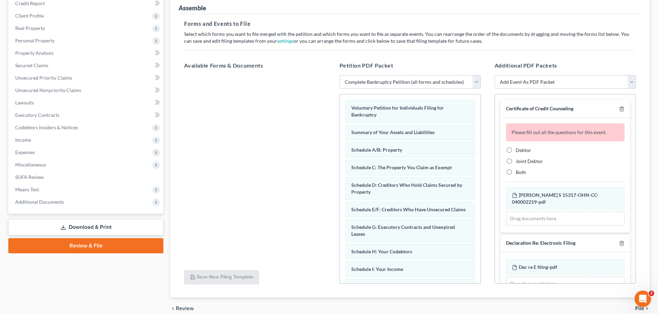
click at [515, 151] on label "Debtor" at bounding box center [523, 150] width 16 height 7
click at [518, 151] on input "Debtor" at bounding box center [520, 149] width 4 height 4
radio input "true"
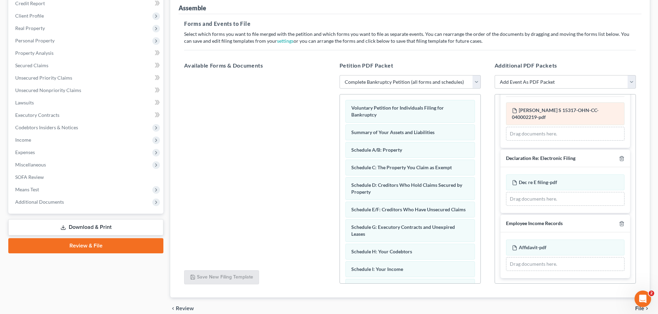
scroll to position [119, 0]
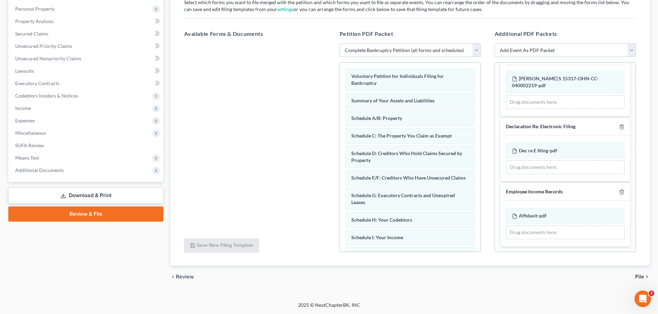
click at [642, 277] on span "File" at bounding box center [639, 277] width 9 height 6
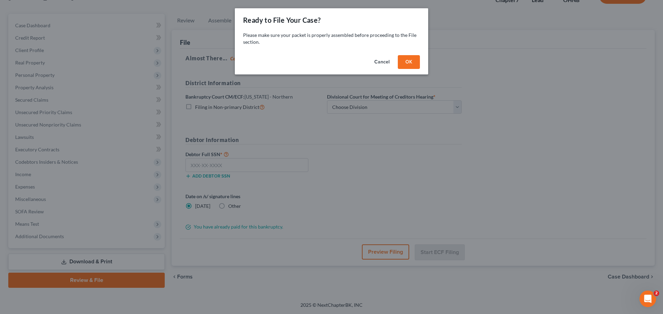
click at [412, 59] on button "OK" at bounding box center [409, 62] width 22 height 14
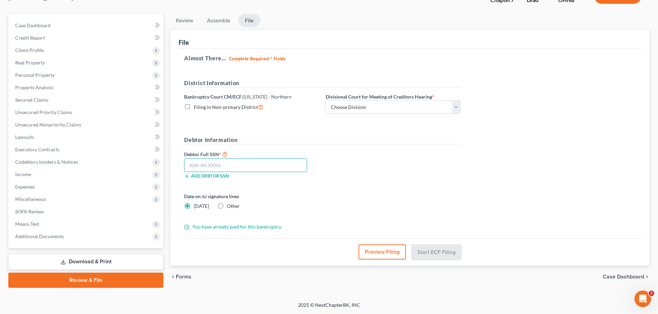
click at [231, 166] on input "text" at bounding box center [245, 165] width 123 height 14
click at [453, 108] on select "Choose Division Akron [GEOGRAPHIC_DATA] [GEOGRAPHIC_DATA] [GEOGRAPHIC_DATA] [GE…" at bounding box center [392, 107] width 135 height 14
select select "3"
click at [325, 100] on select "Choose Division Akron [GEOGRAPHIC_DATA] [GEOGRAPHIC_DATA] [GEOGRAPHIC_DATA] [GE…" at bounding box center [392, 107] width 135 height 14
click at [400, 153] on div "Debtor Full SSN * Add debtor SSN" at bounding box center [322, 167] width 283 height 35
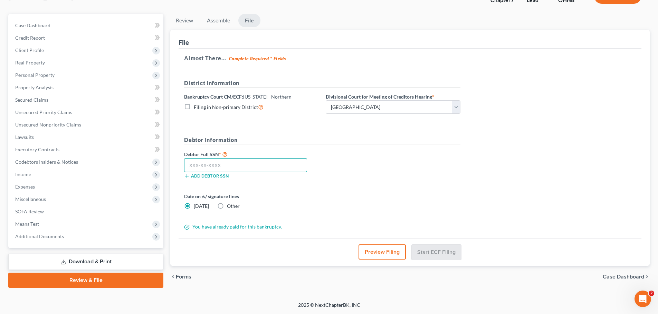
click at [246, 169] on input "text" at bounding box center [245, 165] width 123 height 14
type input "284-60-8461"
click at [365, 190] on form "District Information Bankruptcy Court CM/ECF: [US_STATE] - Northern Filing in N…" at bounding box center [322, 155] width 276 height 152
click at [445, 254] on button "Start ECF Filing" at bounding box center [435, 252] width 49 height 15
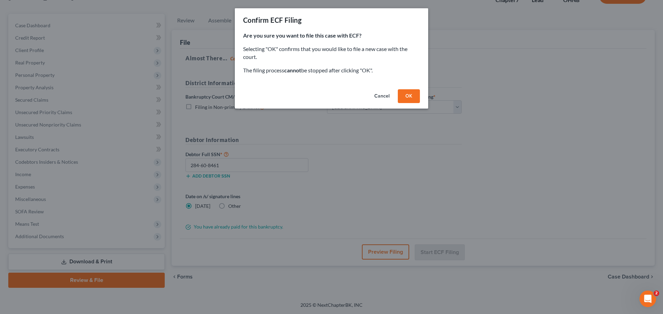
click at [415, 95] on button "OK" at bounding box center [409, 96] width 22 height 14
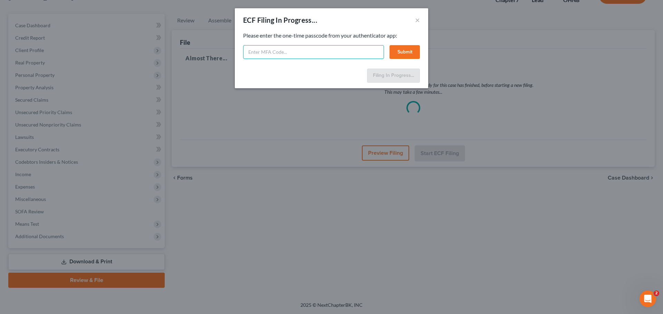
click at [300, 53] on input "text" at bounding box center [313, 52] width 141 height 14
type input "103220"
click at [411, 49] on button "Submit" at bounding box center [404, 52] width 30 height 14
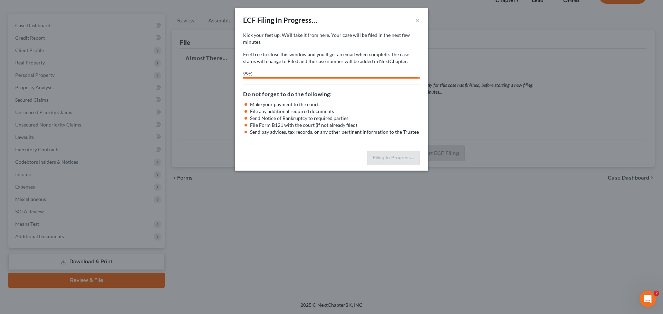
select select "3"
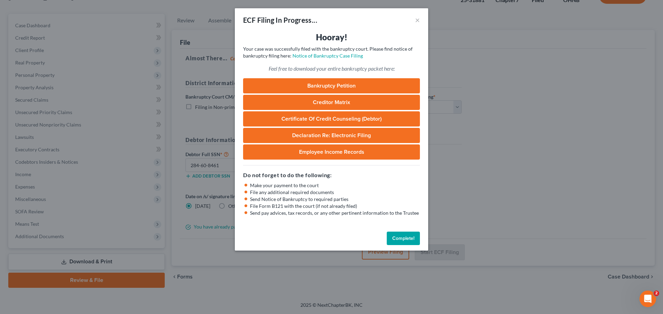
click at [409, 237] on button "Complete!" at bounding box center [403, 239] width 33 height 14
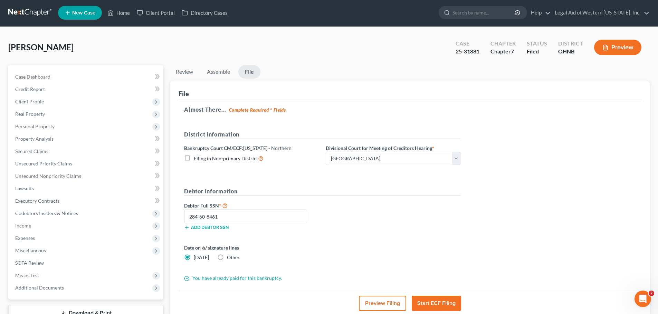
scroll to position [0, 0]
